Goal: Information Seeking & Learning: Learn about a topic

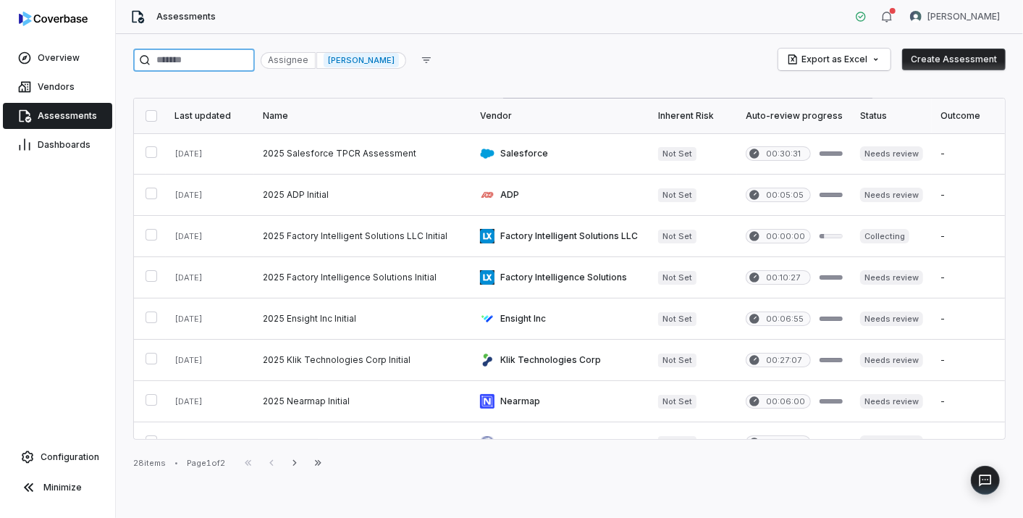
click at [244, 56] on input "search" at bounding box center [194, 60] width 122 height 23
paste input "**********"
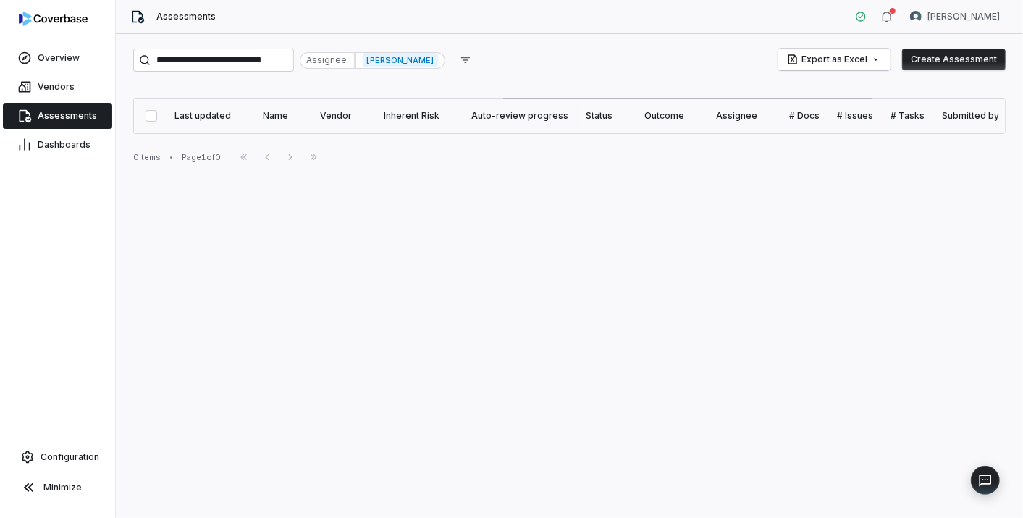
click at [376, 57] on span "[PERSON_NAME]" at bounding box center [400, 60] width 75 height 14
drag, startPoint x: 191, startPoint y: 59, endPoint x: 547, endPoint y: 48, distance: 355.8
click at [538, 53] on div "**********" at bounding box center [569, 60] width 873 height 23
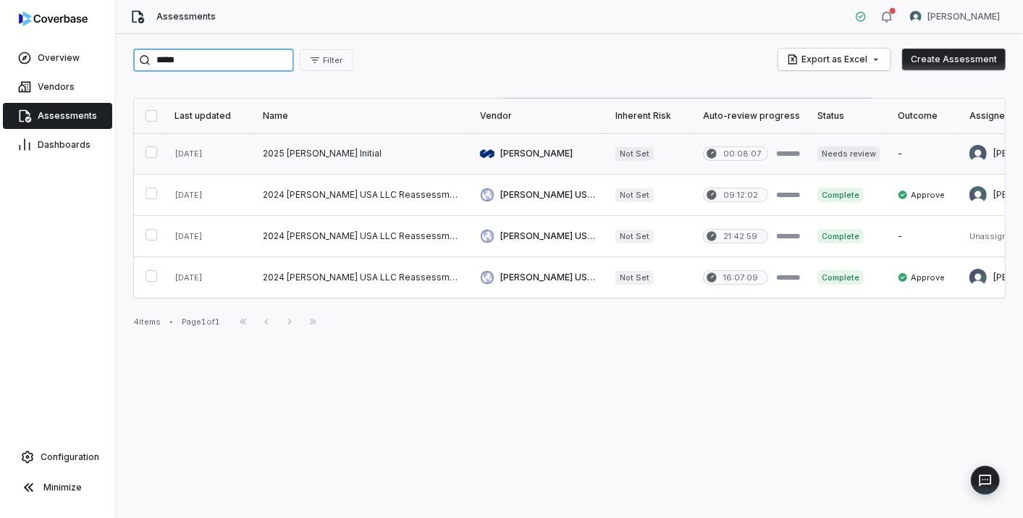
type input "*****"
click at [304, 151] on link at bounding box center [362, 153] width 217 height 41
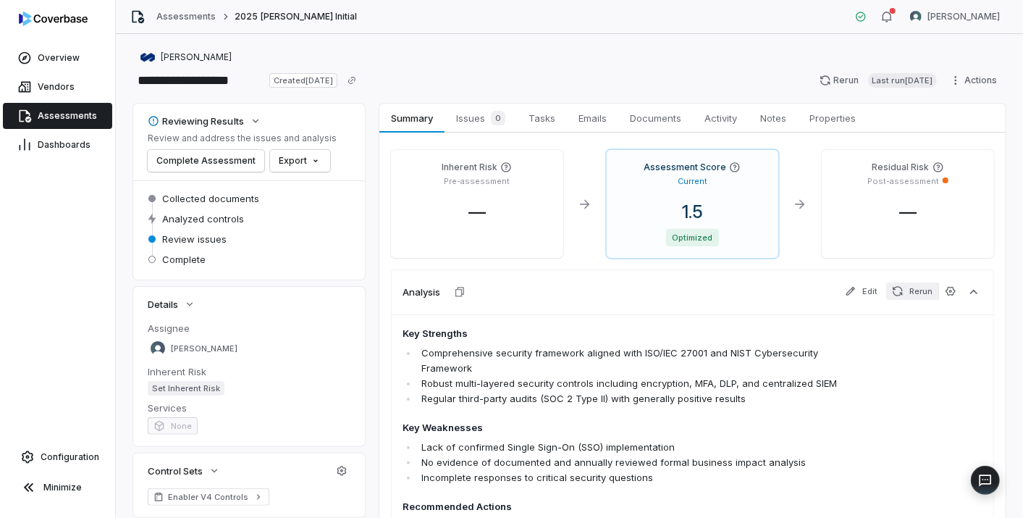
click at [920, 285] on button "Rerun" at bounding box center [912, 290] width 52 height 17
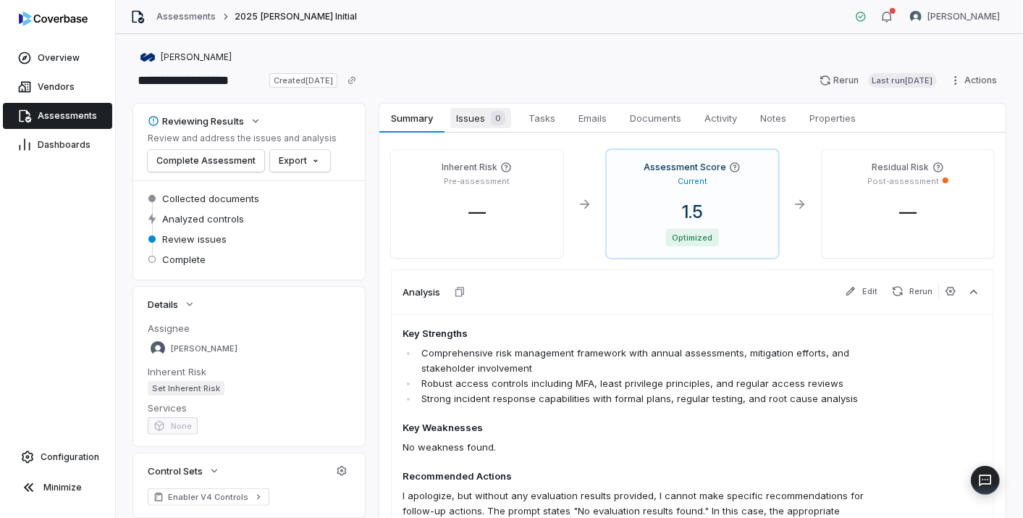
click at [484, 120] on span "Issues 0" at bounding box center [480, 118] width 61 height 20
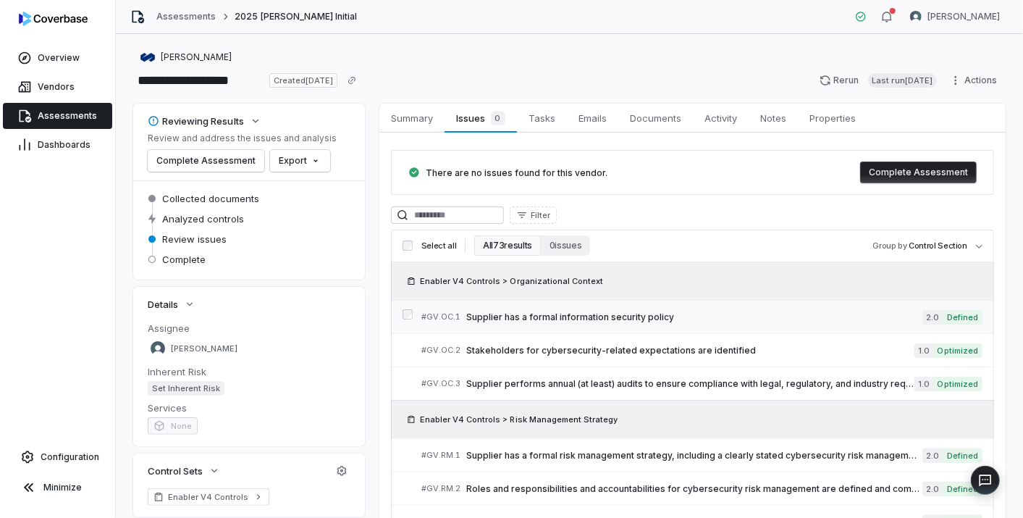
click at [565, 314] on span "Supplier has a formal information security policy" at bounding box center [694, 317] width 456 height 12
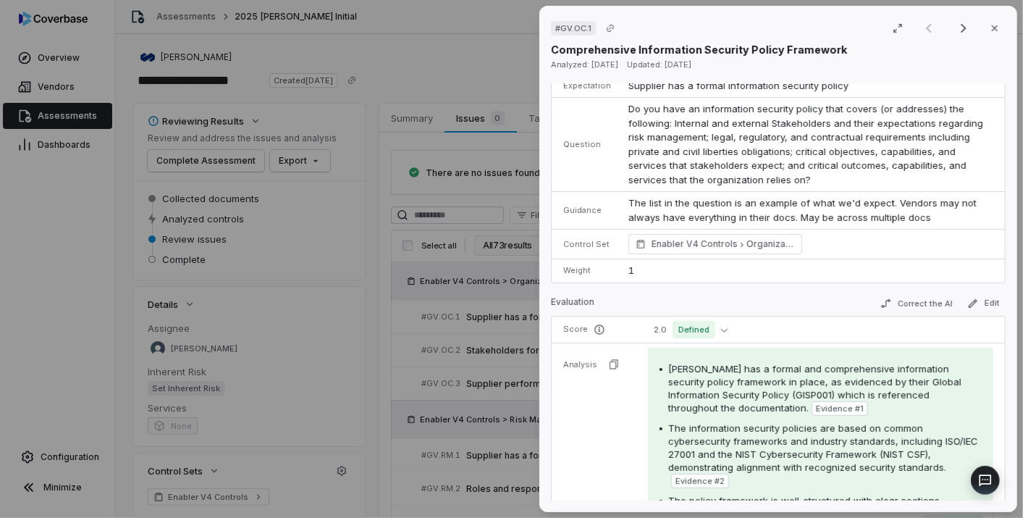
scroll to position [64, 0]
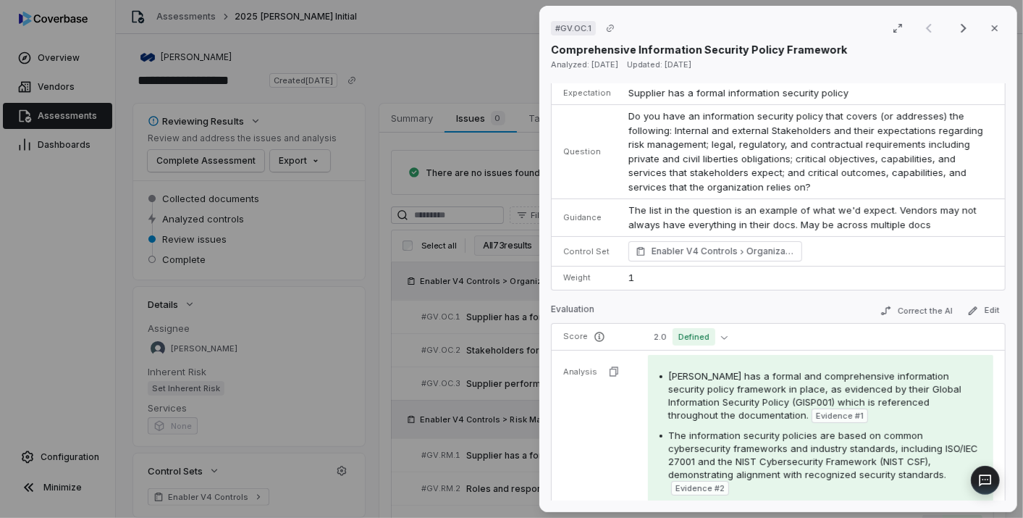
click at [450, 328] on div "# GV.OC.1 Result 1 of 25 Close Comprehensive Information Security Policy Framew…" at bounding box center [511, 259] width 1023 height 518
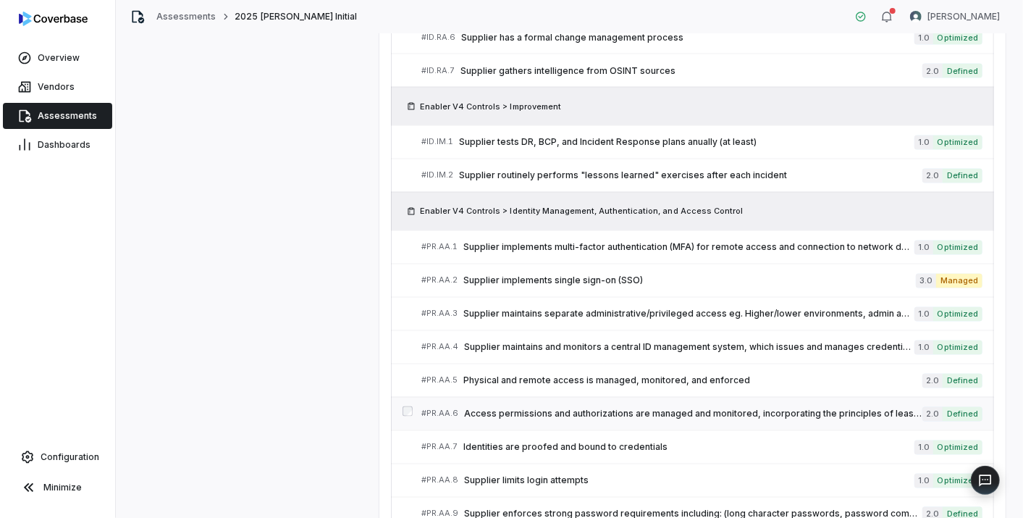
scroll to position [1448, 0]
click at [587, 274] on span "Supplier implements single sign-on (SSO)" at bounding box center [689, 280] width 453 height 12
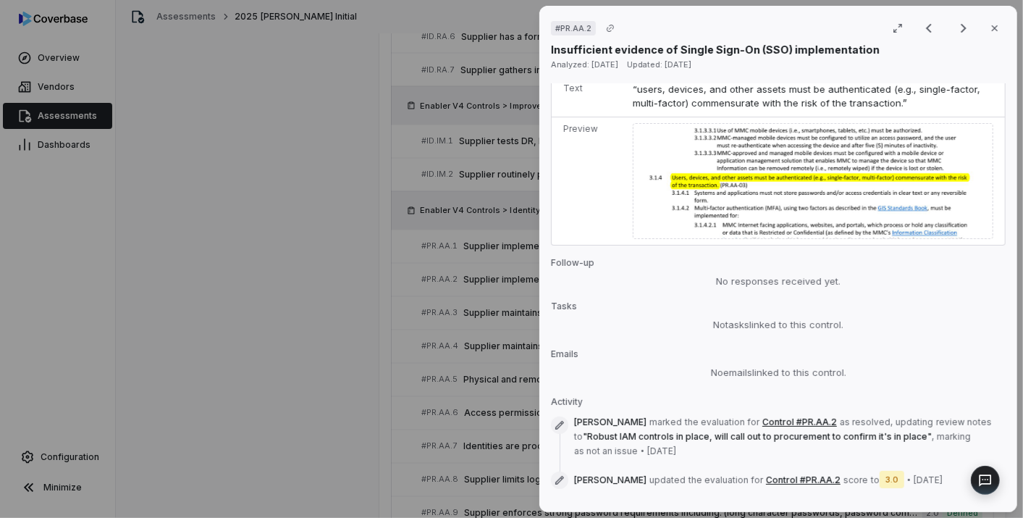
scroll to position [1191, 0]
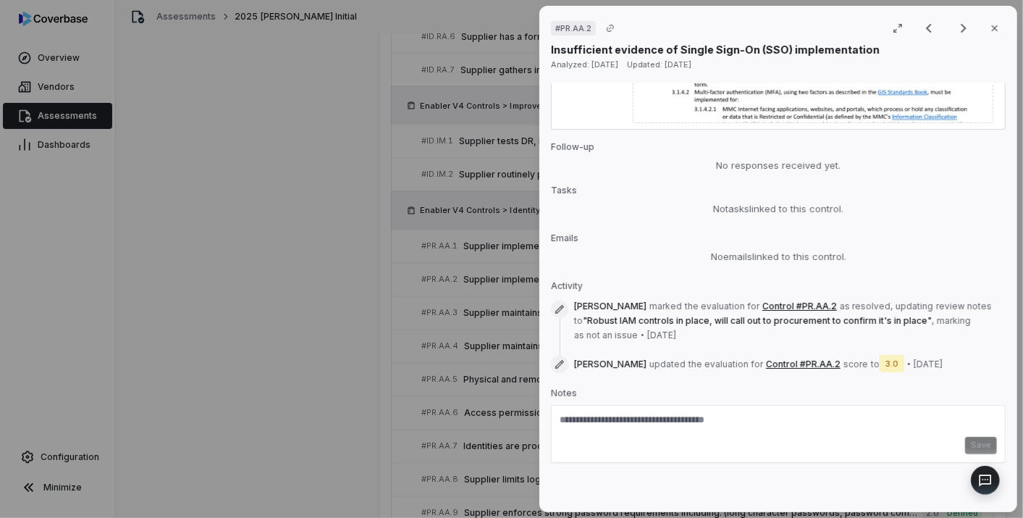
click at [492, 356] on div "# PR.AA.2 Result 33 of 73 Close Insufficient evidence of Single Sign-On (SSO) i…" at bounding box center [511, 259] width 1023 height 518
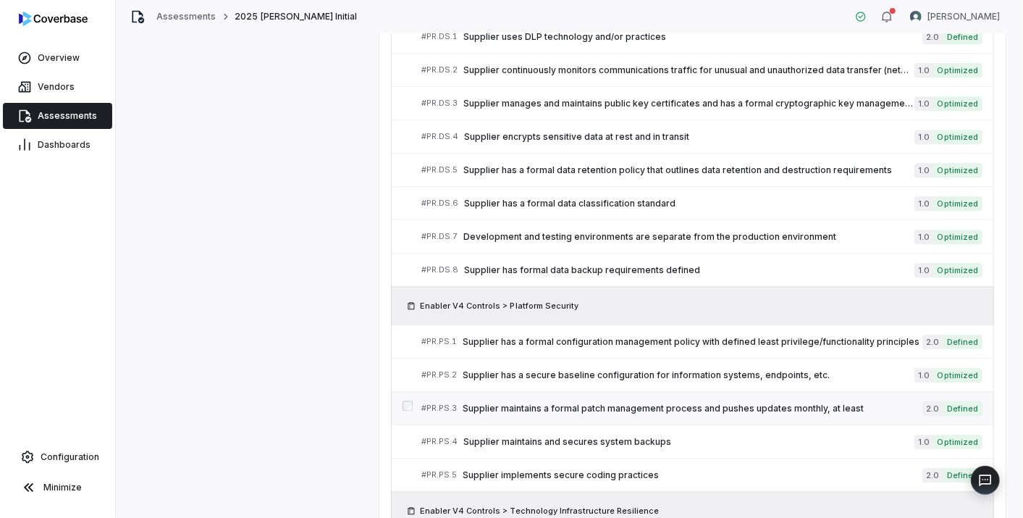
scroll to position [2173, 0]
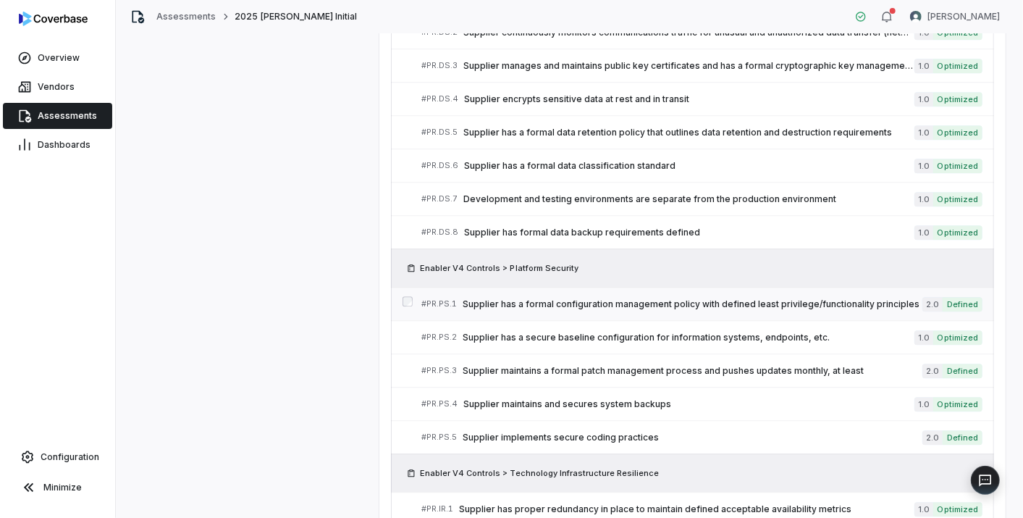
click at [577, 298] on span "Supplier has a formal configuration management policy with defined least privil…" at bounding box center [693, 304] width 460 height 12
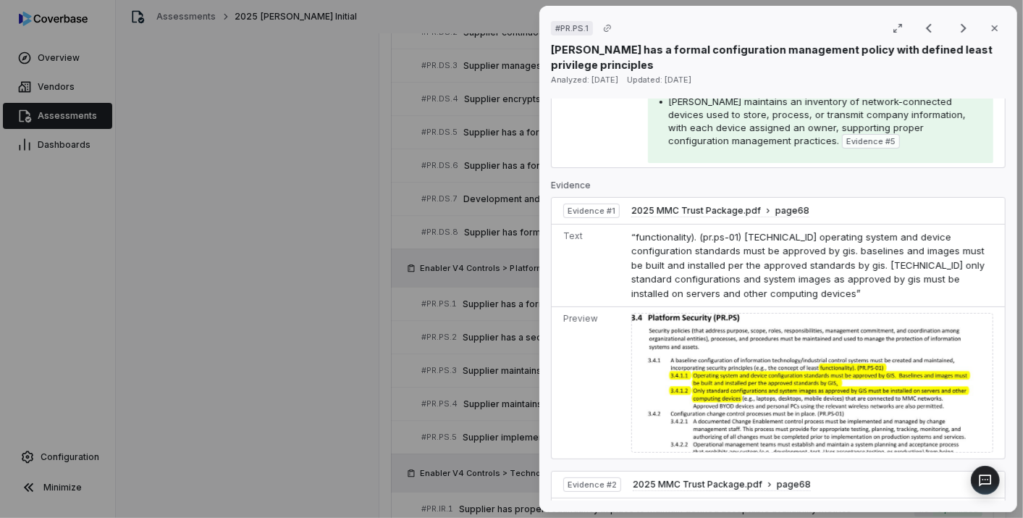
scroll to position [241, 0]
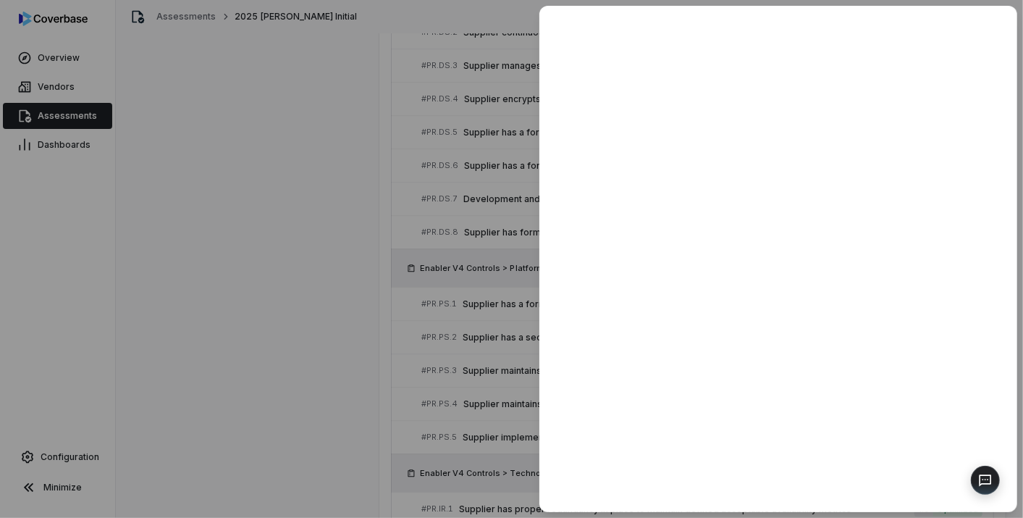
click at [451, 351] on div at bounding box center [511, 259] width 1023 height 518
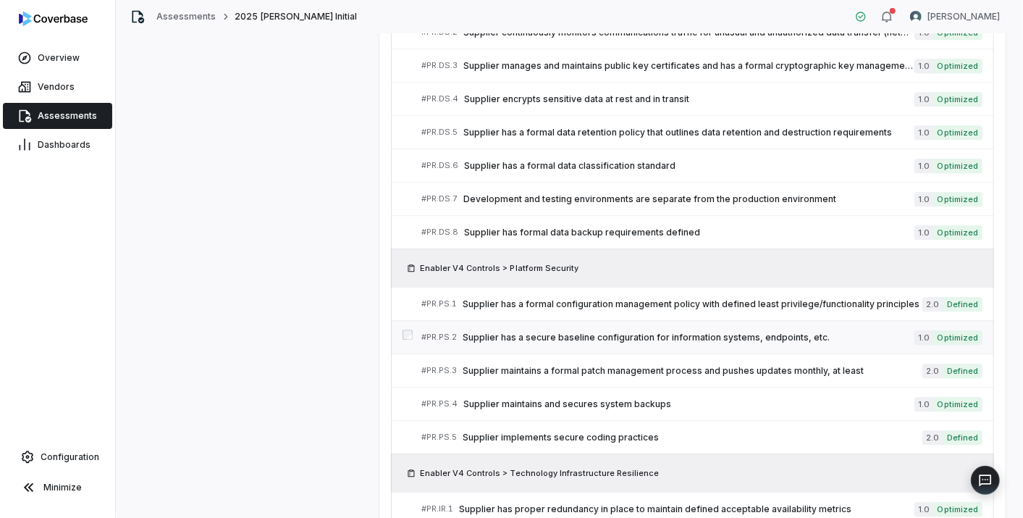
click at [586, 332] on span "Supplier has a secure baseline configuration for information systems, endpoints…" at bounding box center [689, 338] width 452 height 12
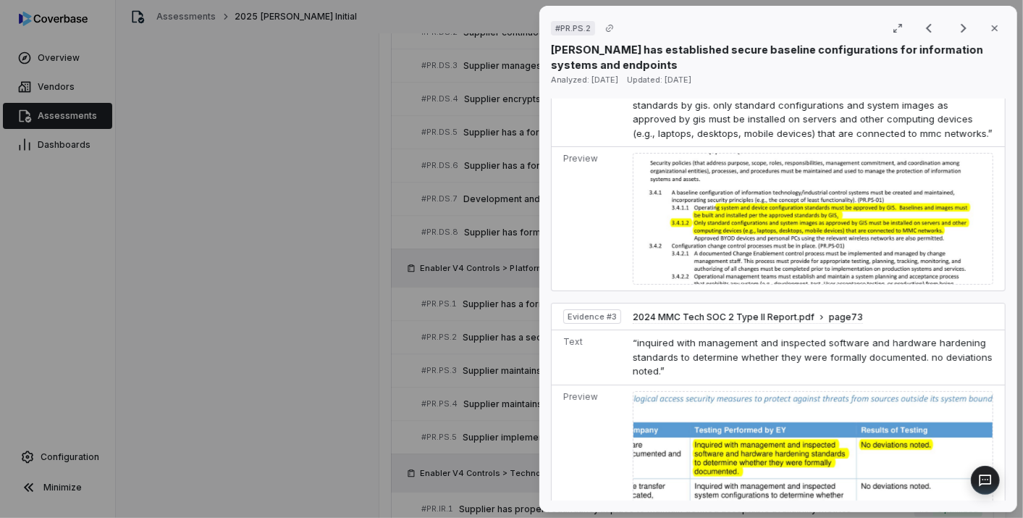
scroll to position [1206, 0]
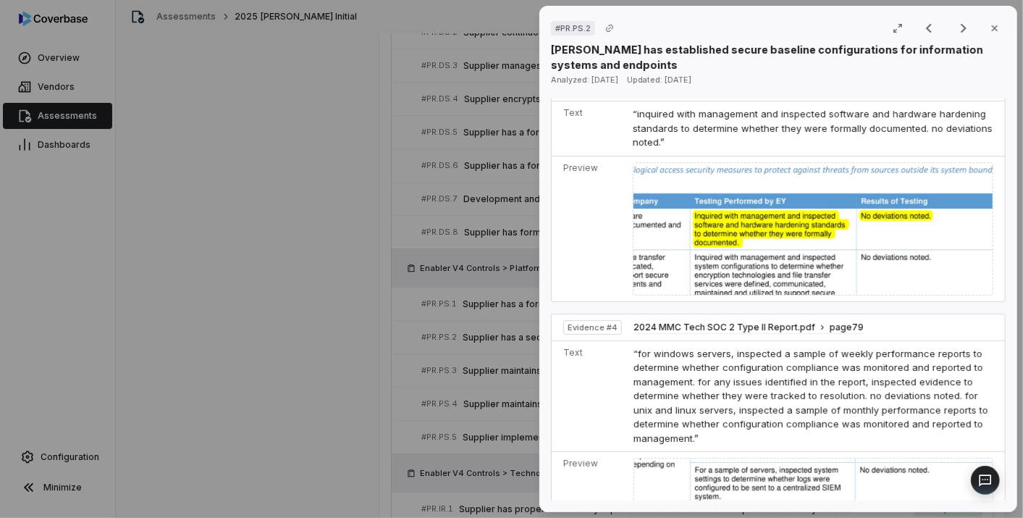
drag, startPoint x: 347, startPoint y: 343, endPoint x: 410, endPoint y: 345, distance: 63.0
click at [358, 339] on div "# PR.PS.2 Result 53 of 73 Close [PERSON_NAME] has established secure baseline c…" at bounding box center [511, 259] width 1023 height 518
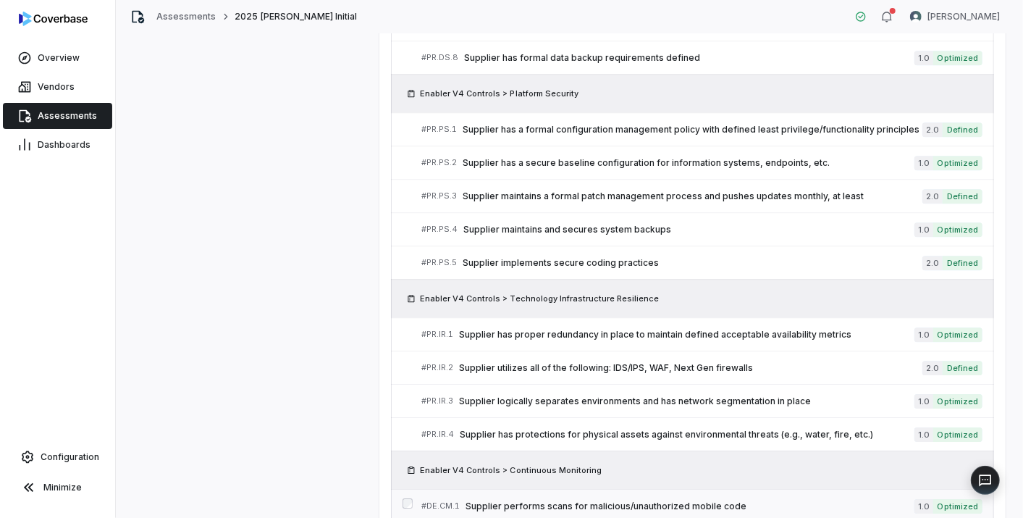
scroll to position [2494, 0]
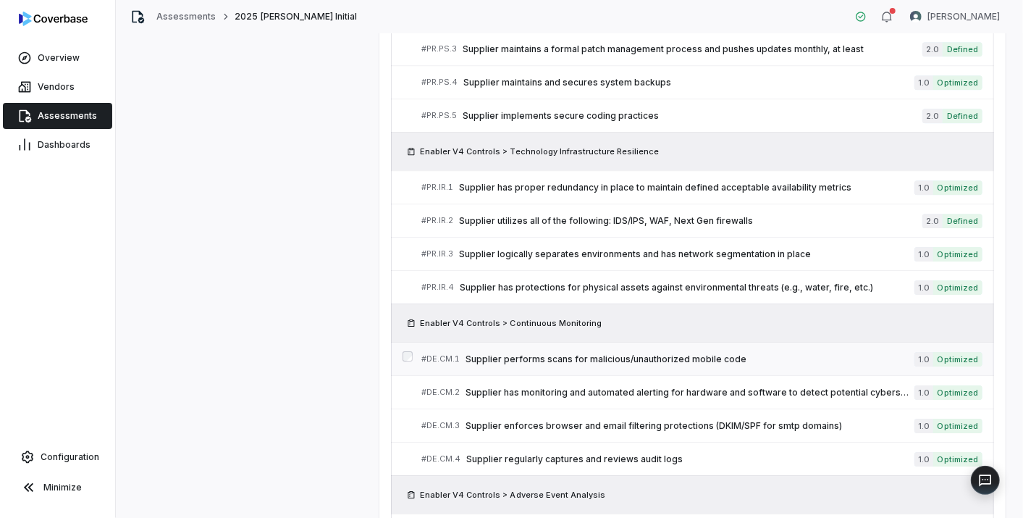
click at [622, 353] on span "Supplier performs scans for malicious/unauthorized mobile code" at bounding box center [690, 359] width 449 height 12
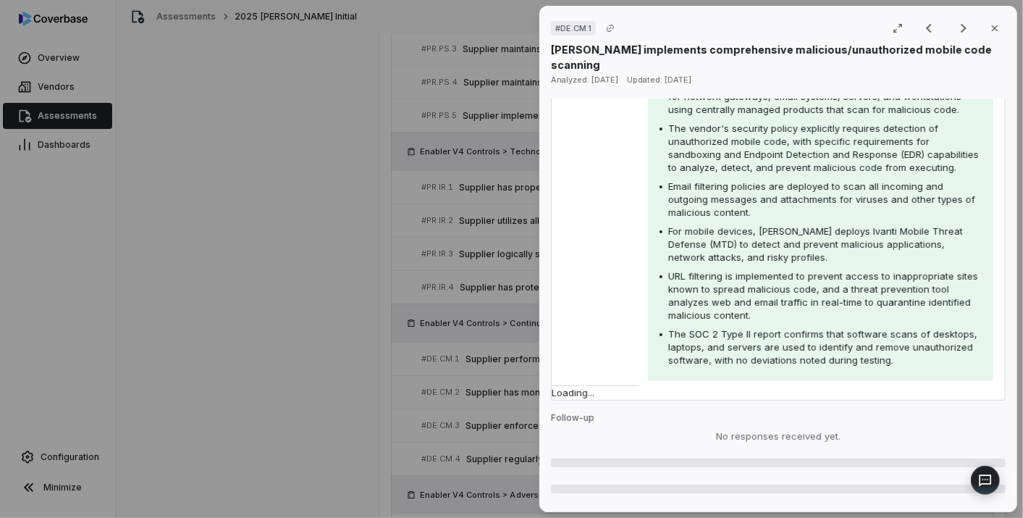
scroll to position [322, 0]
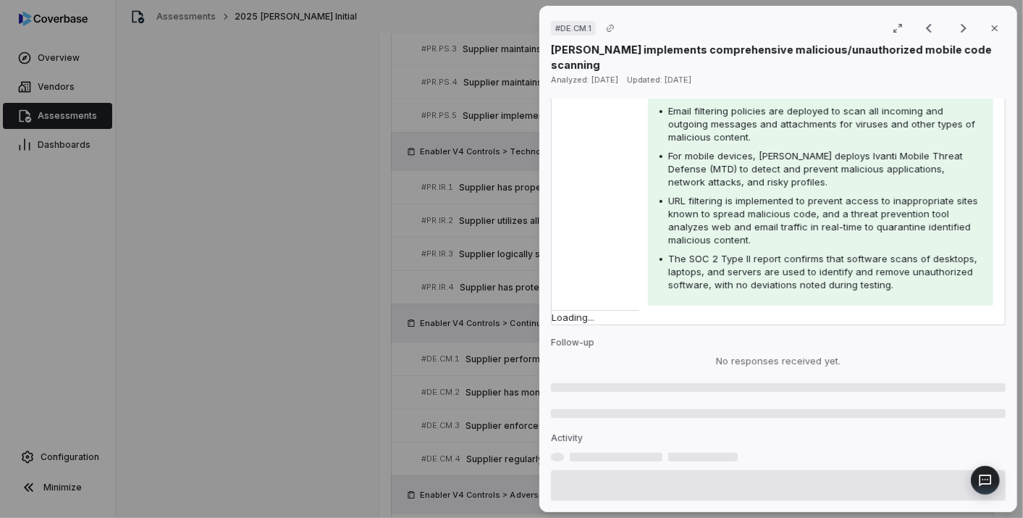
click at [380, 346] on div "# DE.CM.1 Result 61 of 73 Close [PERSON_NAME] implements comprehensive maliciou…" at bounding box center [511, 259] width 1023 height 518
